Goal: Task Accomplishment & Management: Manage account settings

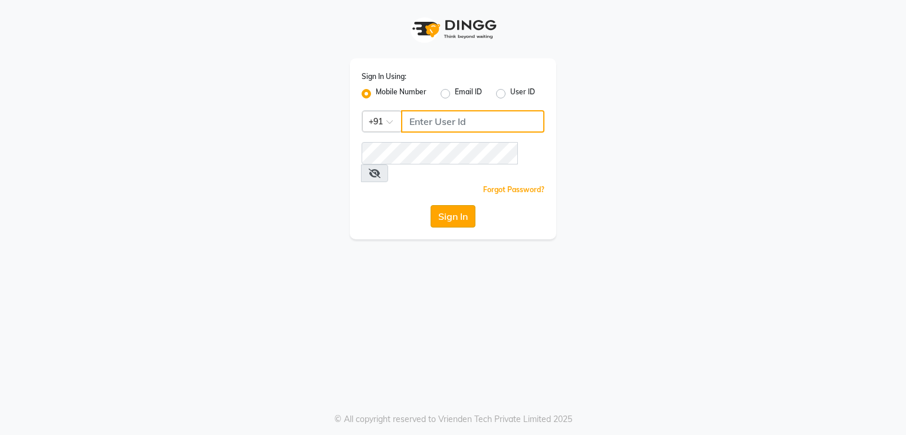
type input "7295029191"
click at [466, 205] on button "Sign In" at bounding box center [453, 216] width 45 height 22
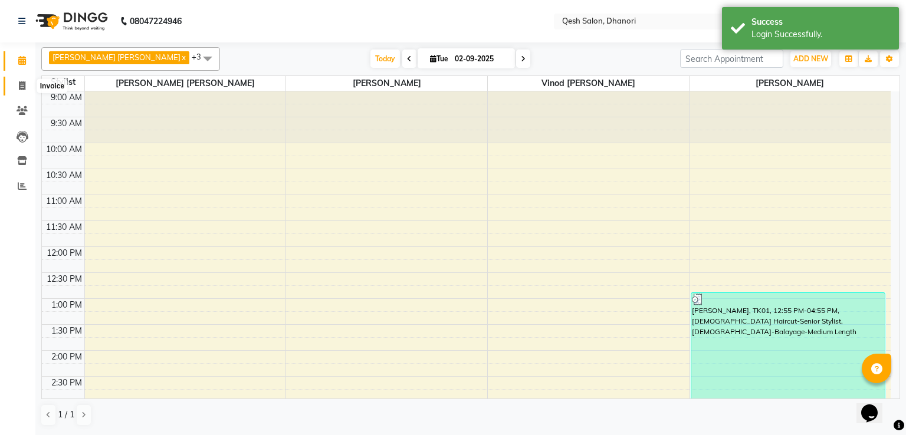
click at [25, 85] on span at bounding box center [22, 87] width 21 height 14
select select "service"
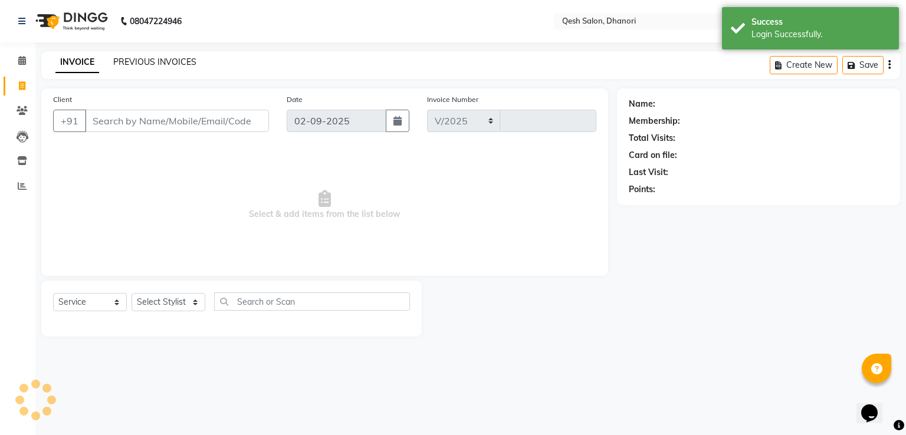
select select "7641"
type input "0627"
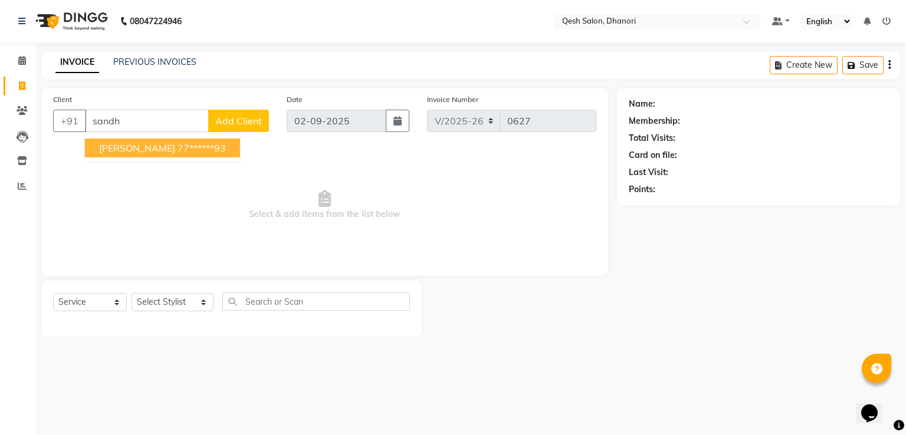
click at [163, 146] on span "[PERSON_NAME]" at bounding box center [137, 148] width 76 height 12
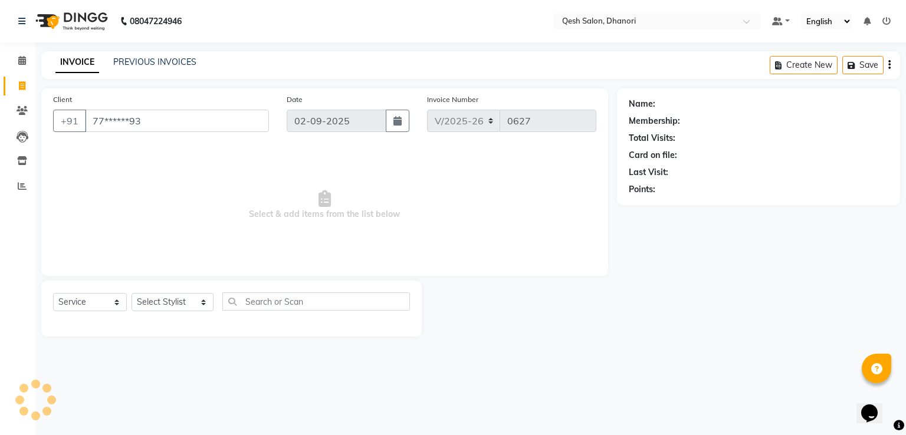
type input "77******93"
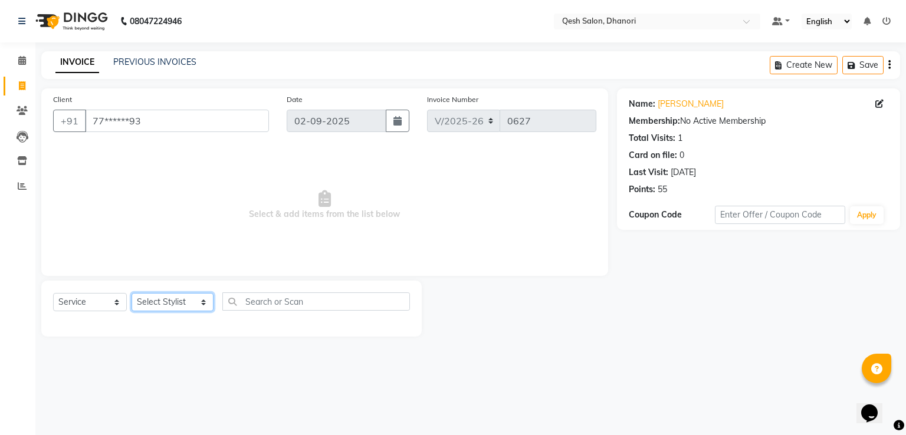
click at [183, 300] on select "Select Stylist [PERSON_NAME] [PERSON_NAME] [PERSON_NAME] [PERSON_NAME] [PERSON_…" at bounding box center [173, 302] width 82 height 18
select select "85050"
click at [132, 294] on select "Select Stylist [PERSON_NAME] [PERSON_NAME] [PERSON_NAME] [PERSON_NAME] [PERSON_…" at bounding box center [173, 302] width 82 height 18
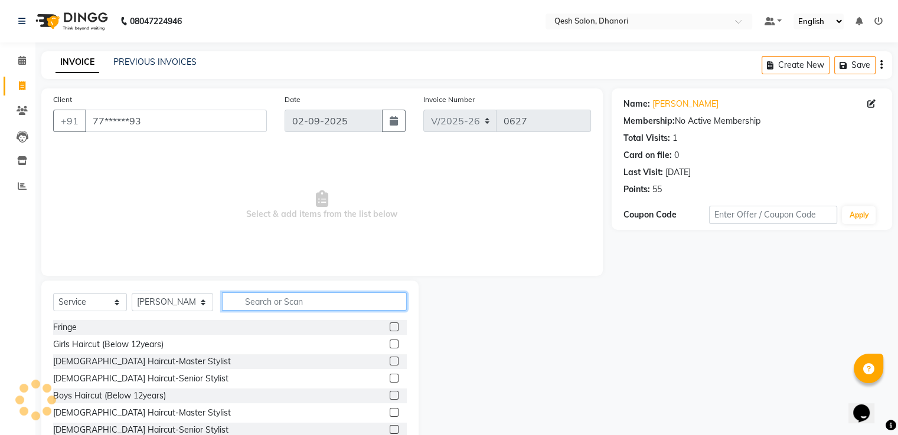
click at [235, 300] on input "text" at bounding box center [314, 302] width 184 height 18
click at [389, 376] on label at bounding box center [393, 378] width 9 height 9
click at [389, 376] on input "checkbox" at bounding box center [393, 379] width 8 height 8
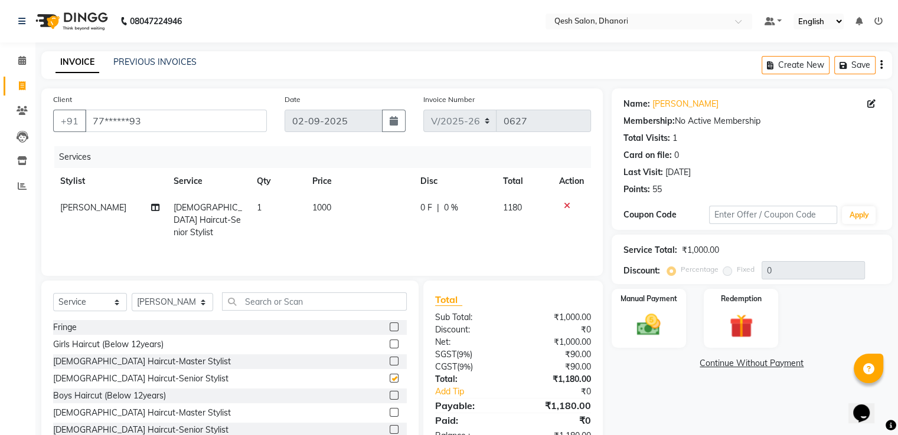
checkbox input "false"
click at [660, 314] on img at bounding box center [648, 326] width 40 height 28
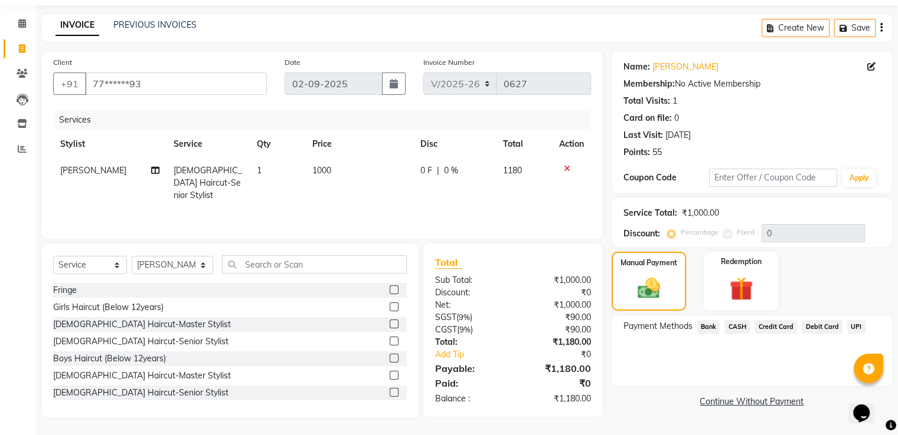
click at [851, 322] on span "UPI" at bounding box center [856, 327] width 18 height 14
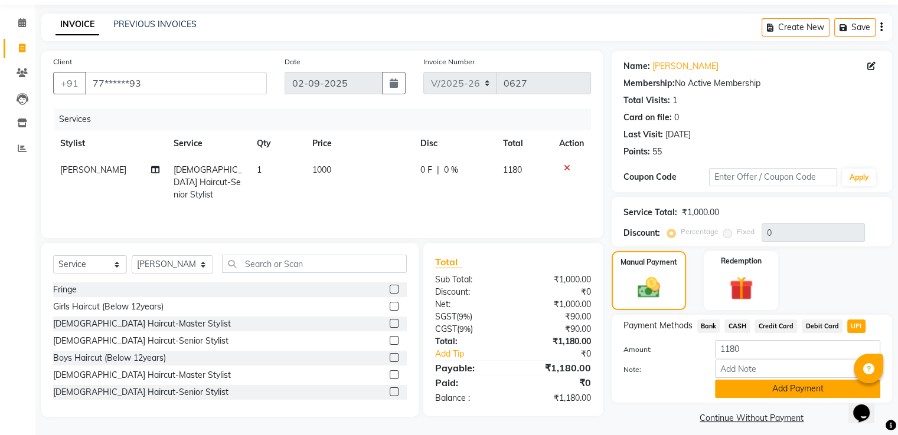
click at [734, 392] on button "Add Payment" at bounding box center [797, 389] width 165 height 18
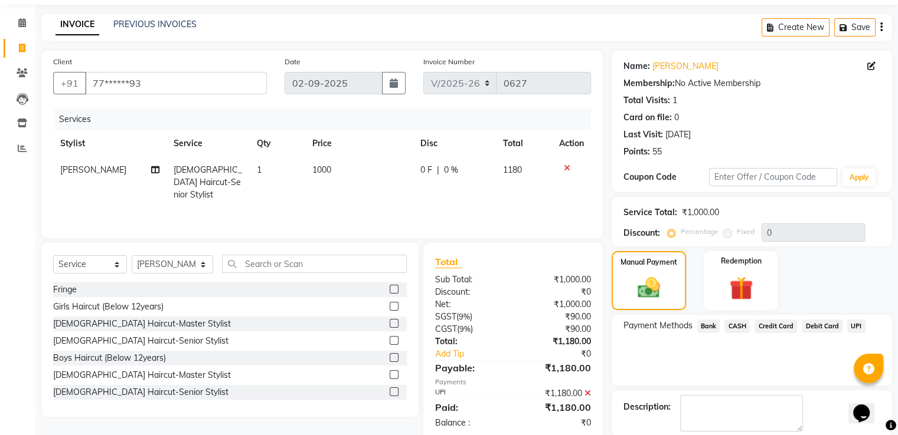
scroll to position [96, 0]
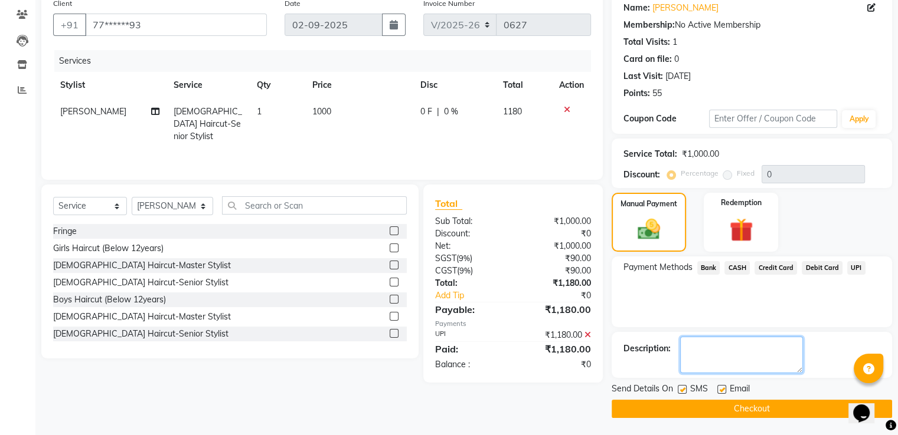
click at [734, 371] on textarea at bounding box center [741, 355] width 123 height 37
click at [734, 408] on button "Checkout" at bounding box center [751, 409] width 280 height 18
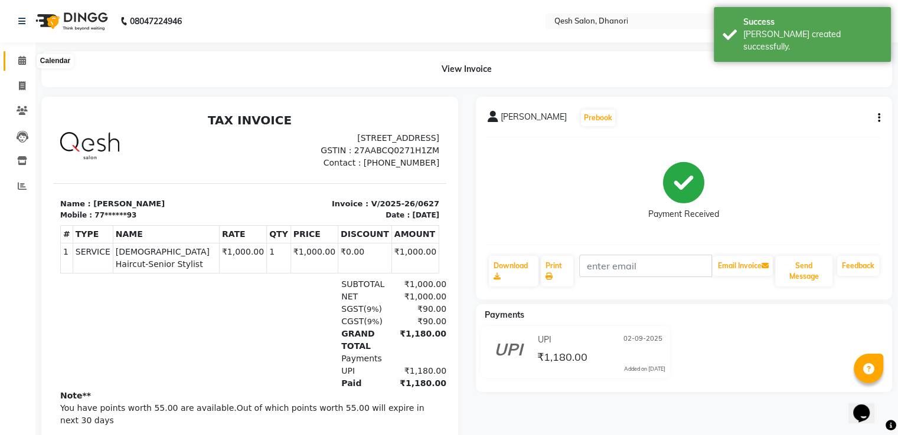
click at [24, 55] on span at bounding box center [22, 61] width 21 height 14
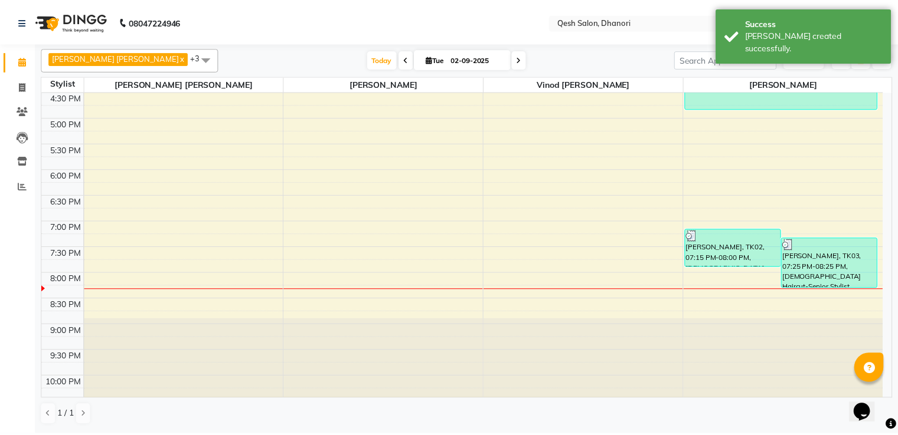
scroll to position [260, 0]
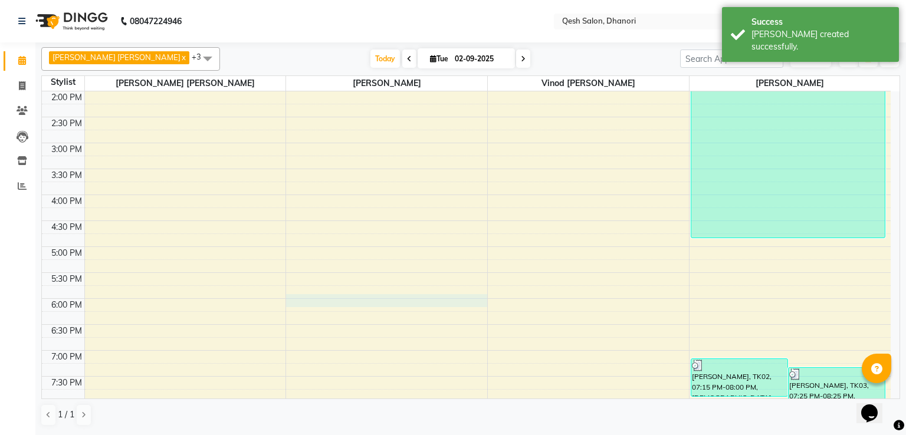
click at [367, 296] on div "9:00 AM 9:30 AM 10:00 AM 10:30 AM 11:00 AM 11:30 AM 12:00 PM 12:30 PM 1:00 PM 1…" at bounding box center [466, 195] width 849 height 726
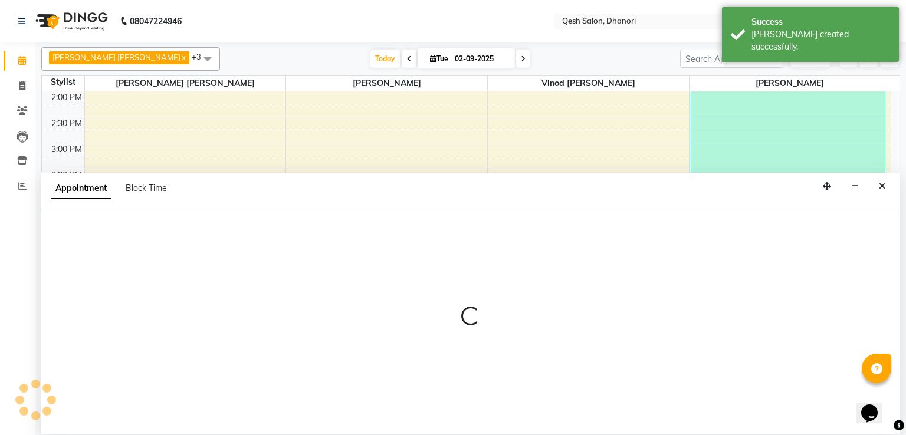
select select "83667"
select select "1080"
select select "tentative"
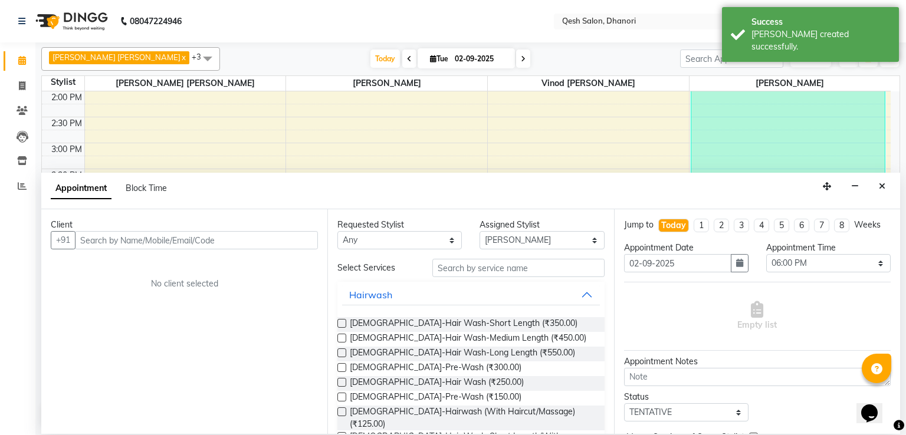
click at [367, 296] on div "Hairwash" at bounding box center [370, 295] width 43 height 14
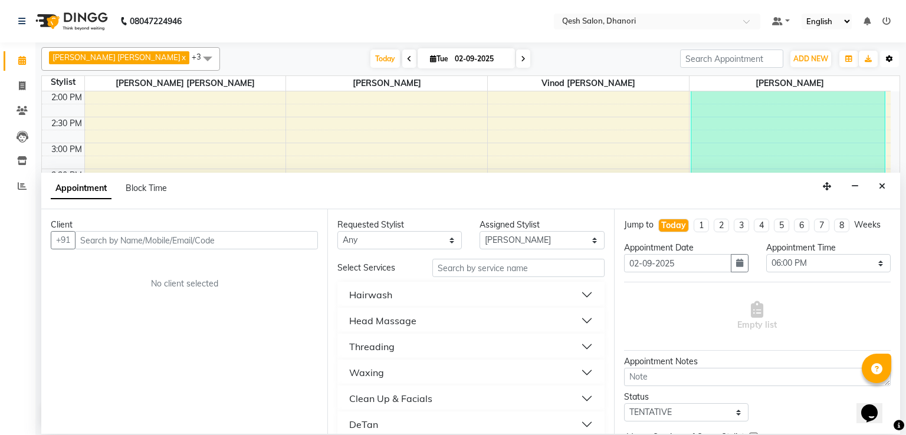
click at [882, 62] on button "Toggle Dropdown" at bounding box center [889, 59] width 19 height 17
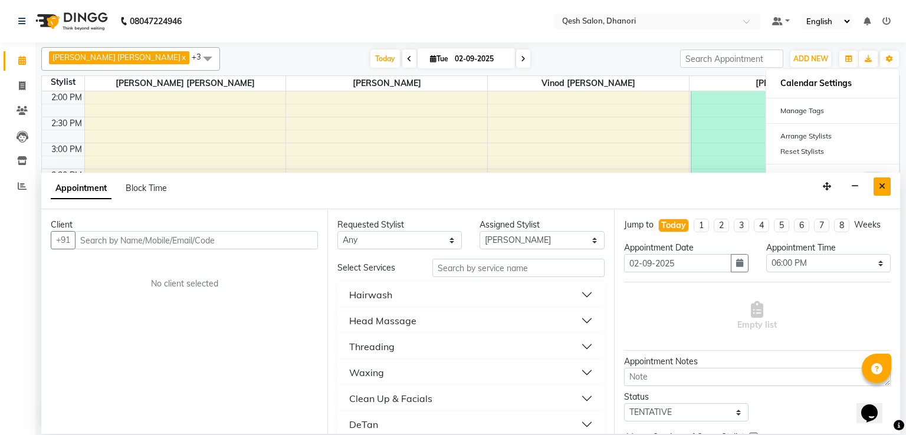
click at [885, 192] on button "Close" at bounding box center [882, 187] width 17 height 18
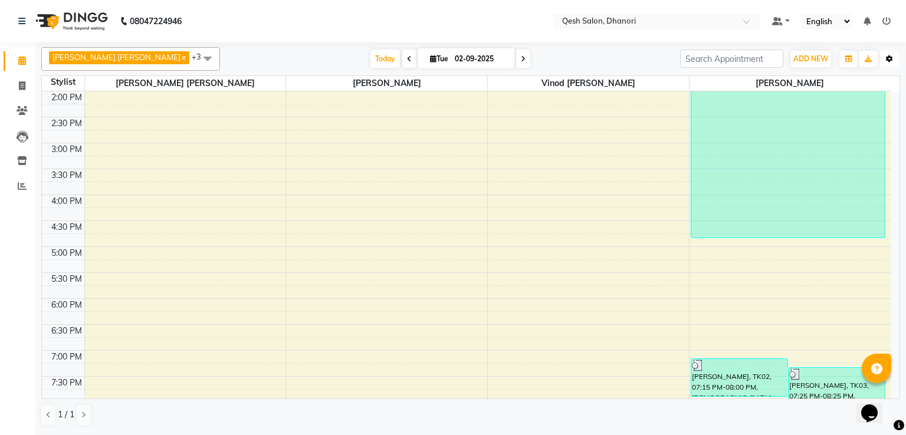
click at [889, 53] on button "Toggle Dropdown" at bounding box center [889, 59] width 19 height 17
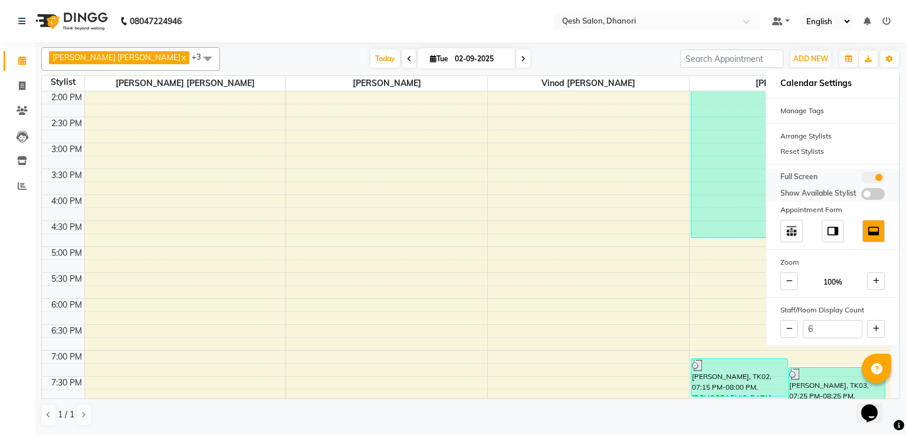
click at [875, 176] on span at bounding box center [874, 178] width 24 height 12
click at [862, 179] on input "checkbox" at bounding box center [862, 179] width 0 height 0
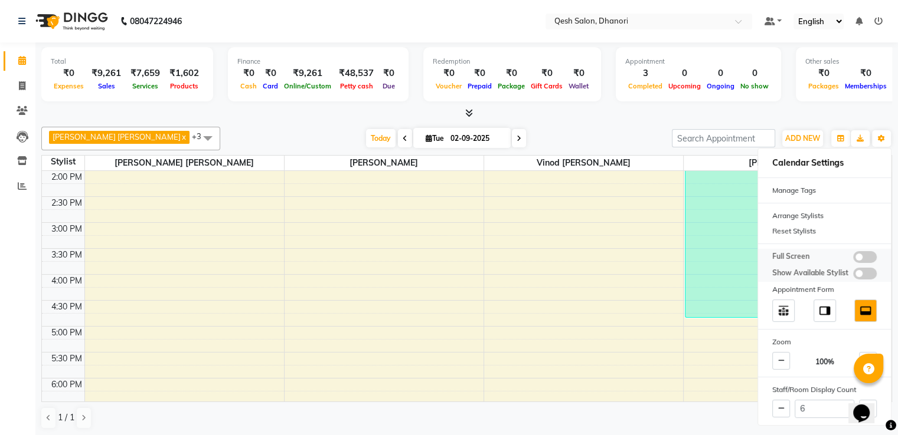
click at [875, 178] on div at bounding box center [824, 178] width 133 height 1
